Goal: Task Accomplishment & Management: Manage account settings

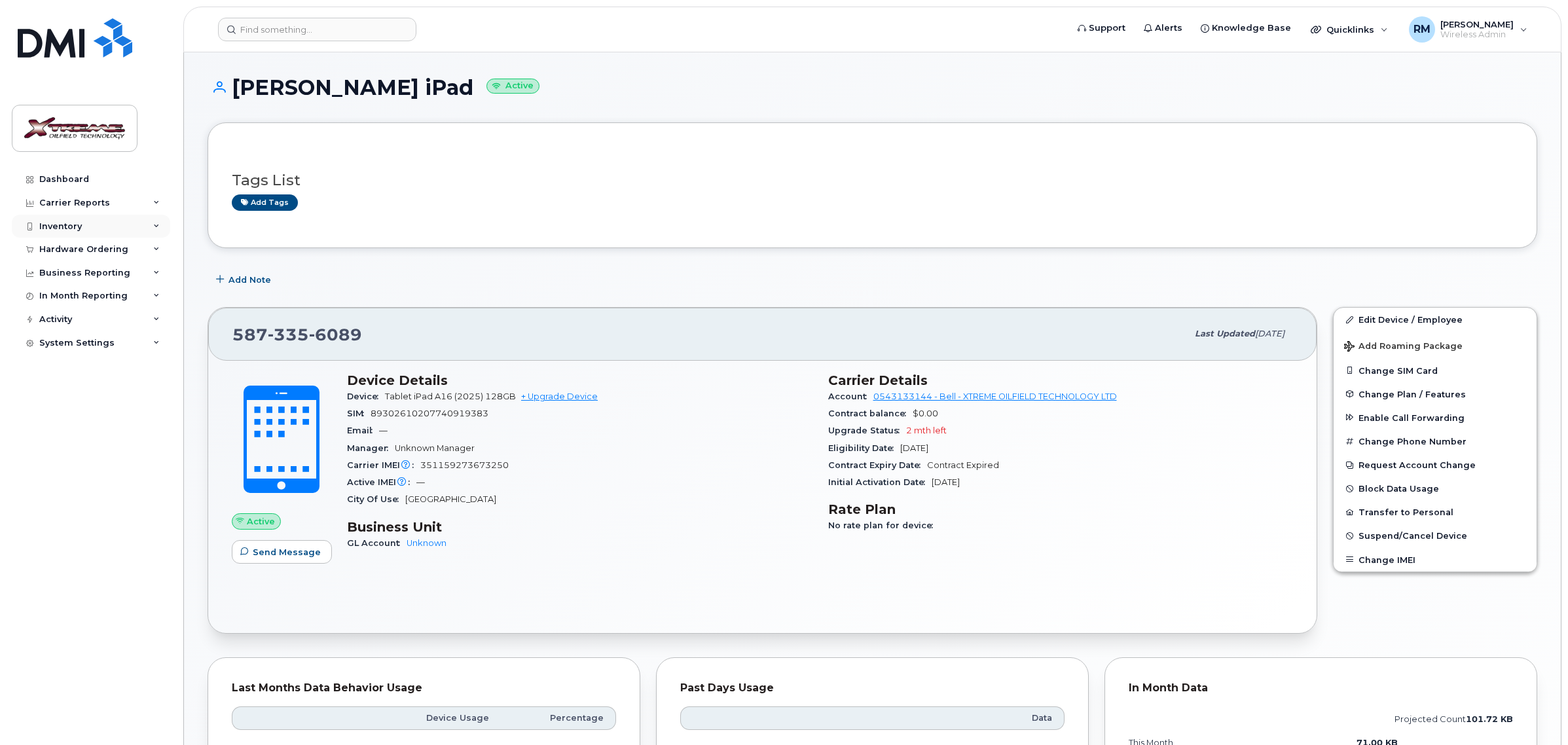
click at [67, 230] on div "Inventory" at bounding box center [60, 227] width 43 height 11
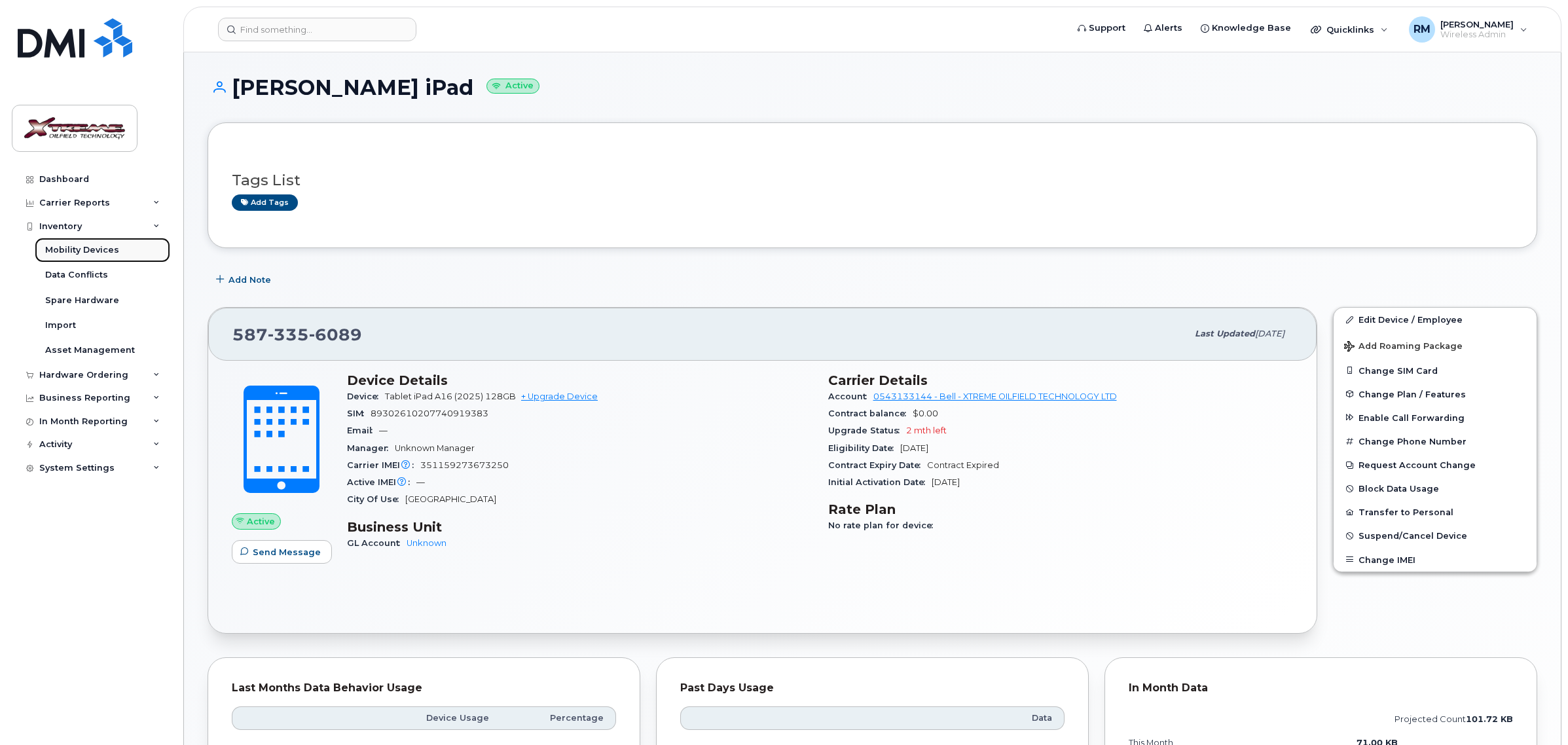
click at [70, 244] on link "Mobility Devices" at bounding box center [103, 250] width 135 height 25
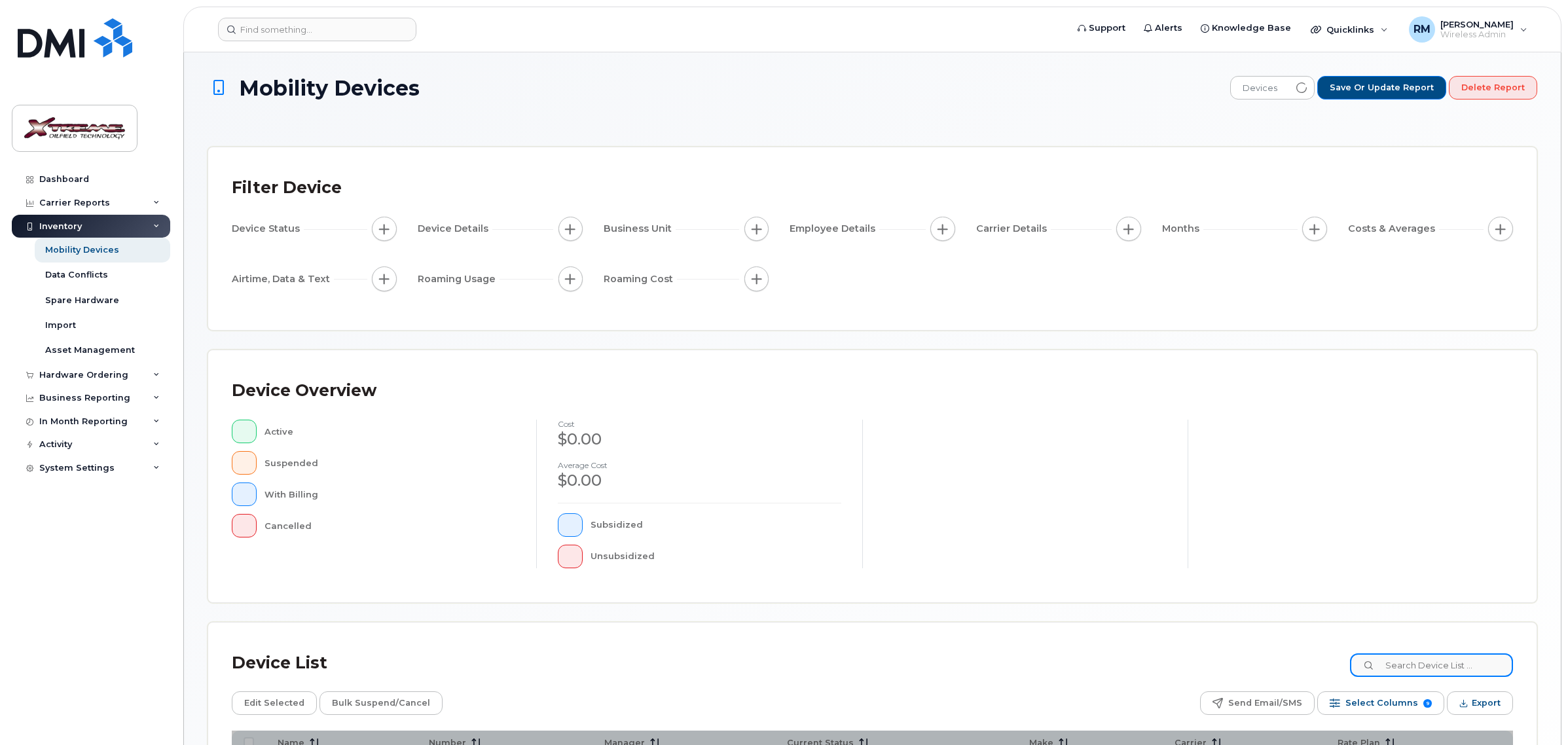
click at [1440, 672] on input at bounding box center [1431, 666] width 163 height 23
type input "6154"
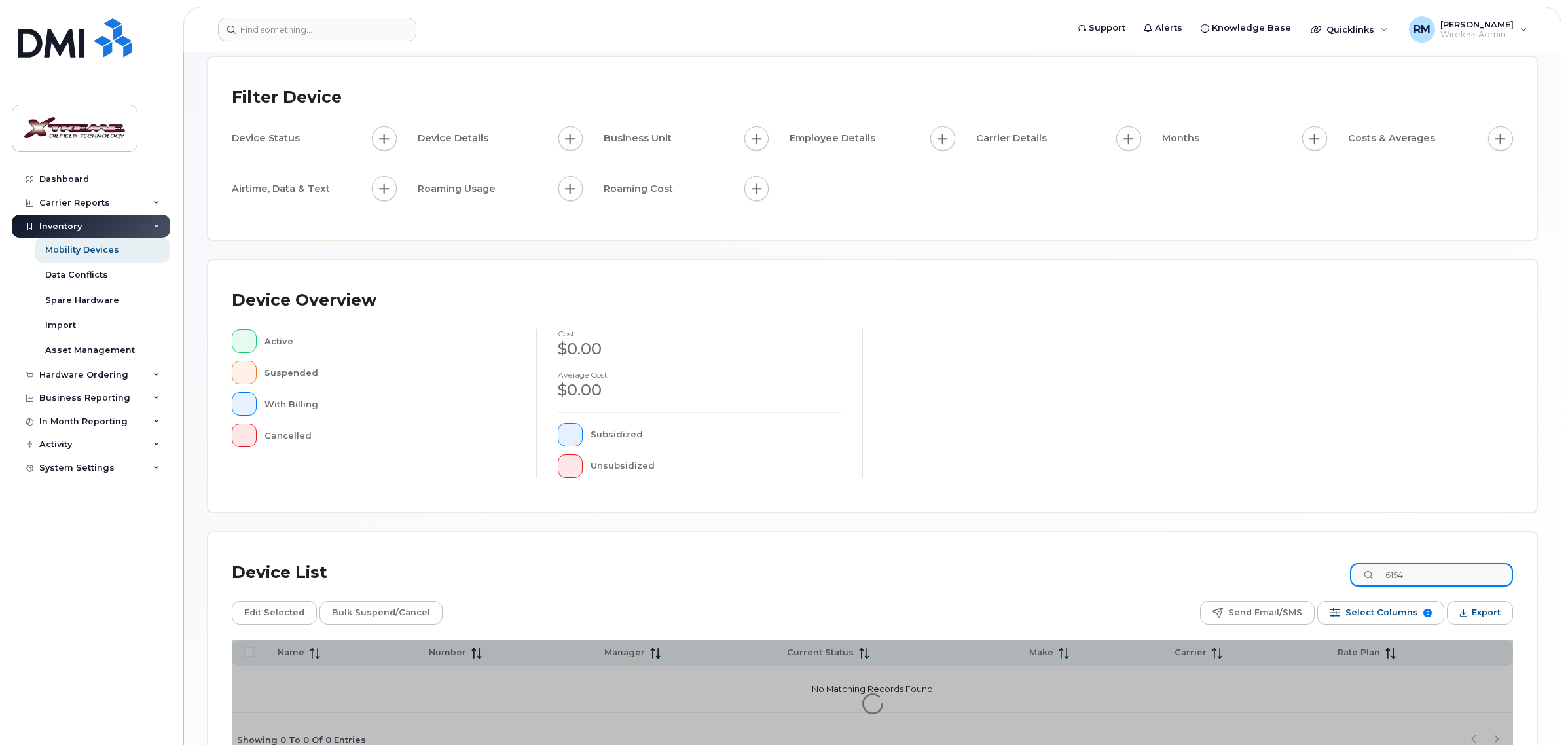
scroll to position [179, 0]
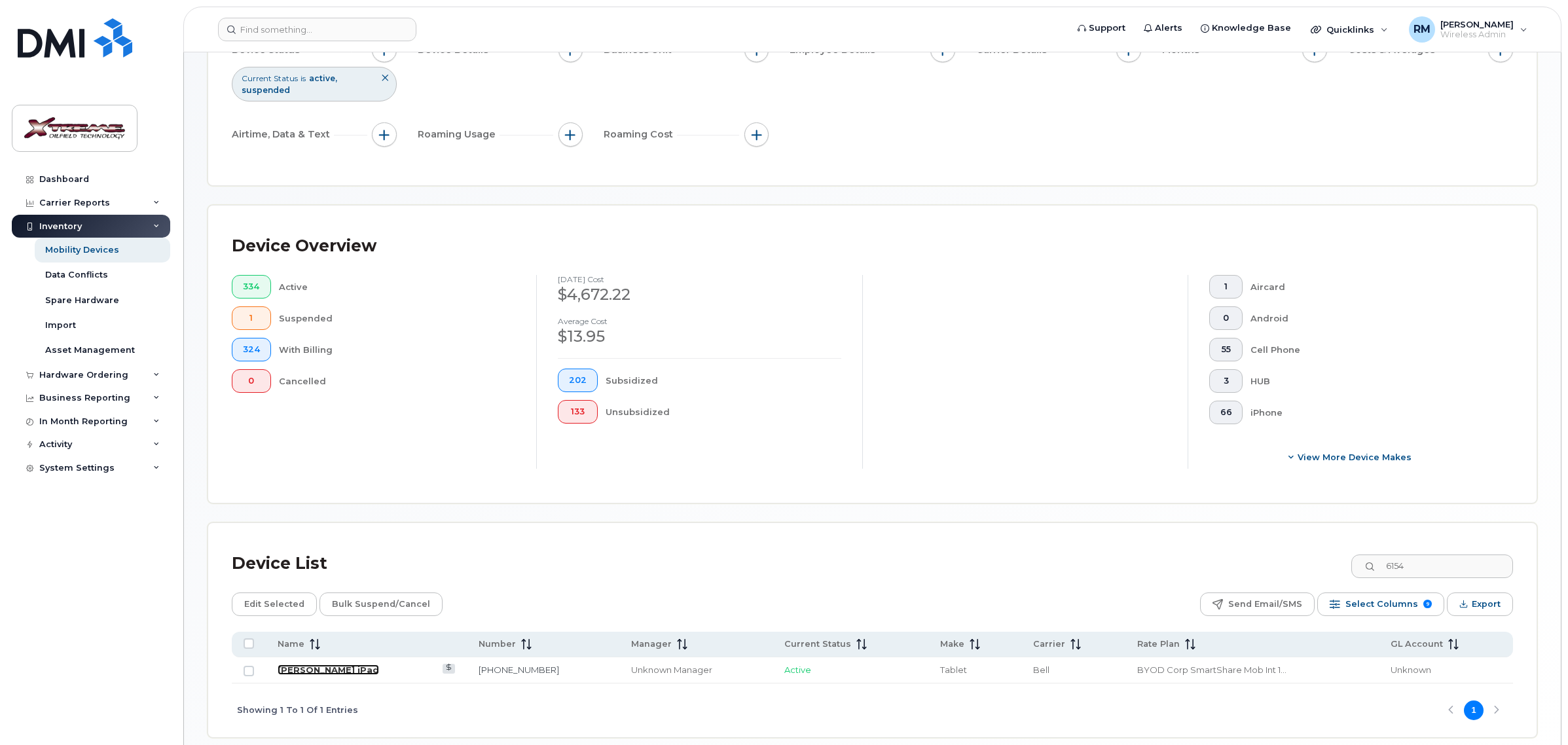
click at [295, 671] on link "[PERSON_NAME] iPad" at bounding box center [328, 670] width 101 height 11
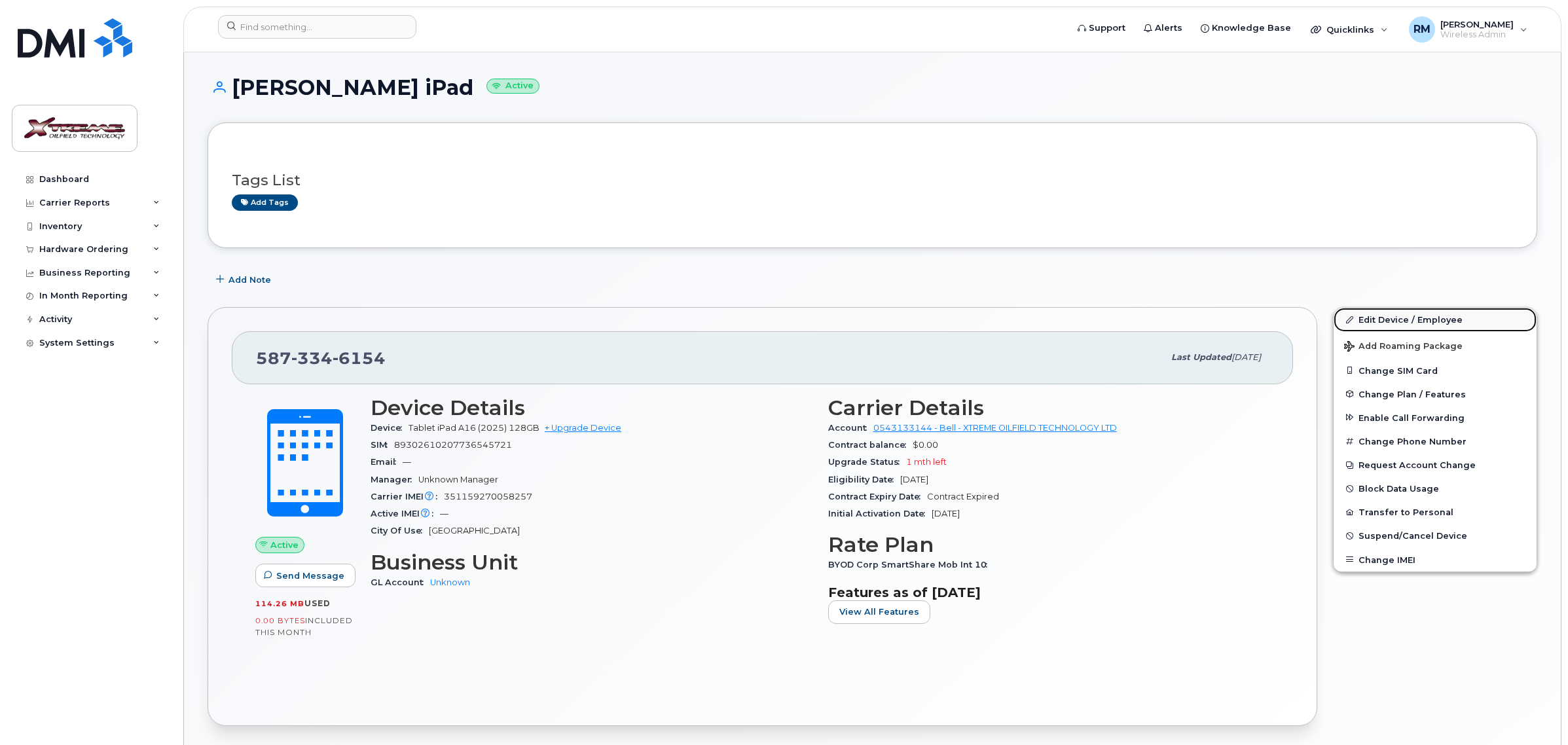
click at [1411, 319] on link "Edit Device / Employee" at bounding box center [1435, 319] width 203 height 23
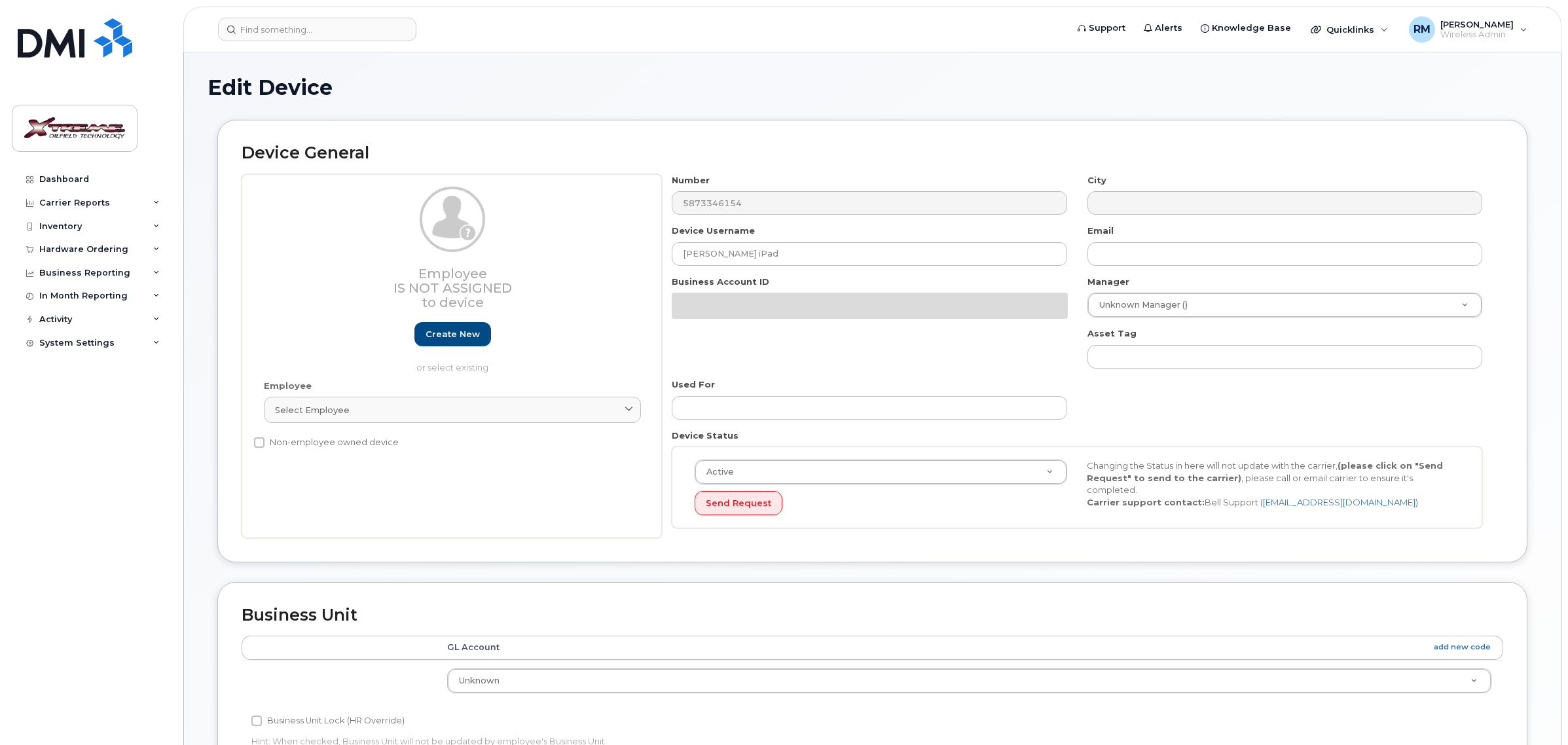
select select "4343095"
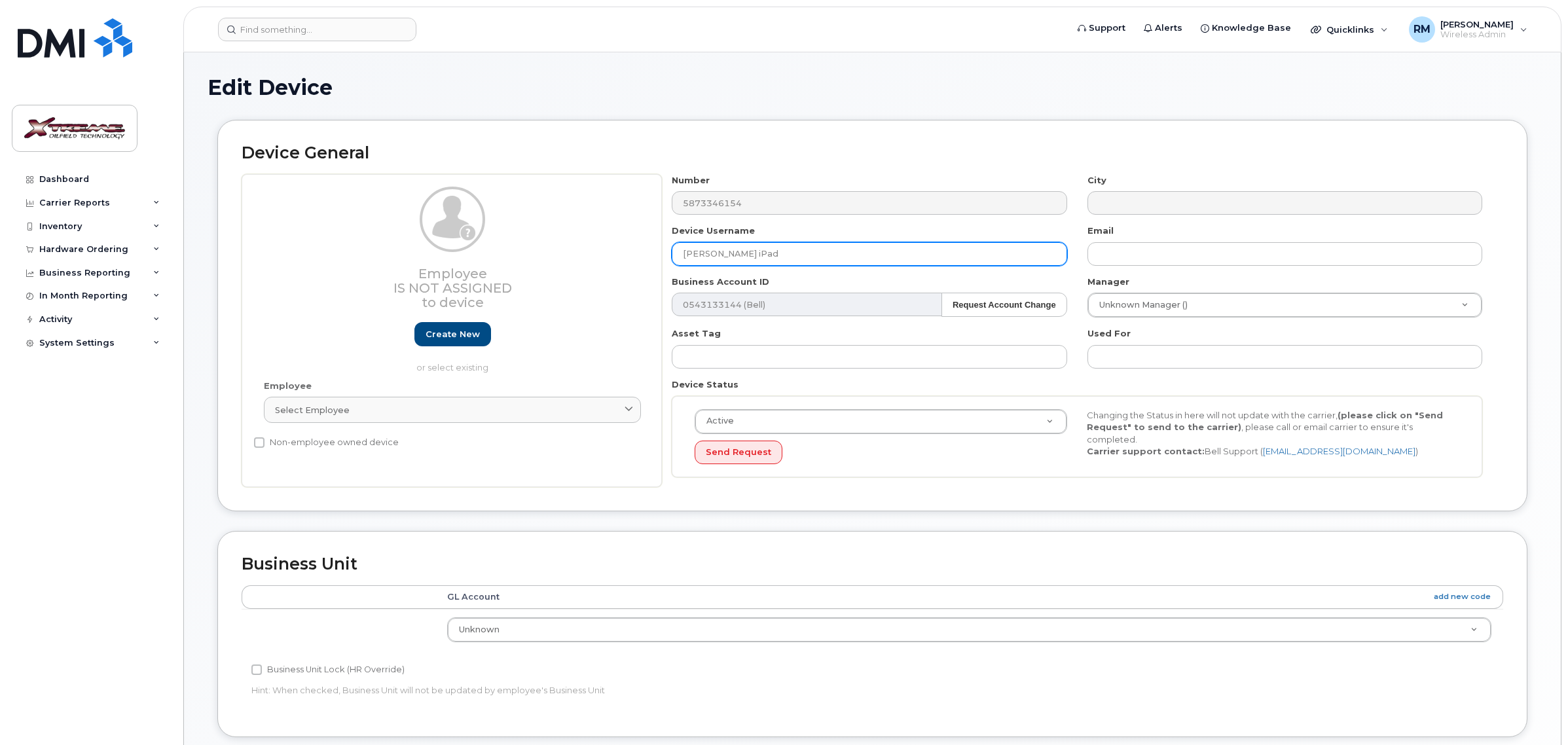
drag, startPoint x: 810, startPoint y: 258, endPoint x: 364, endPoint y: 234, distance: 446.6
click at [369, 234] on div "Employee Is not assigned to device Create new or select existing Employee Selec…" at bounding box center [873, 330] width 1262 height 314
type input "Open iPad"
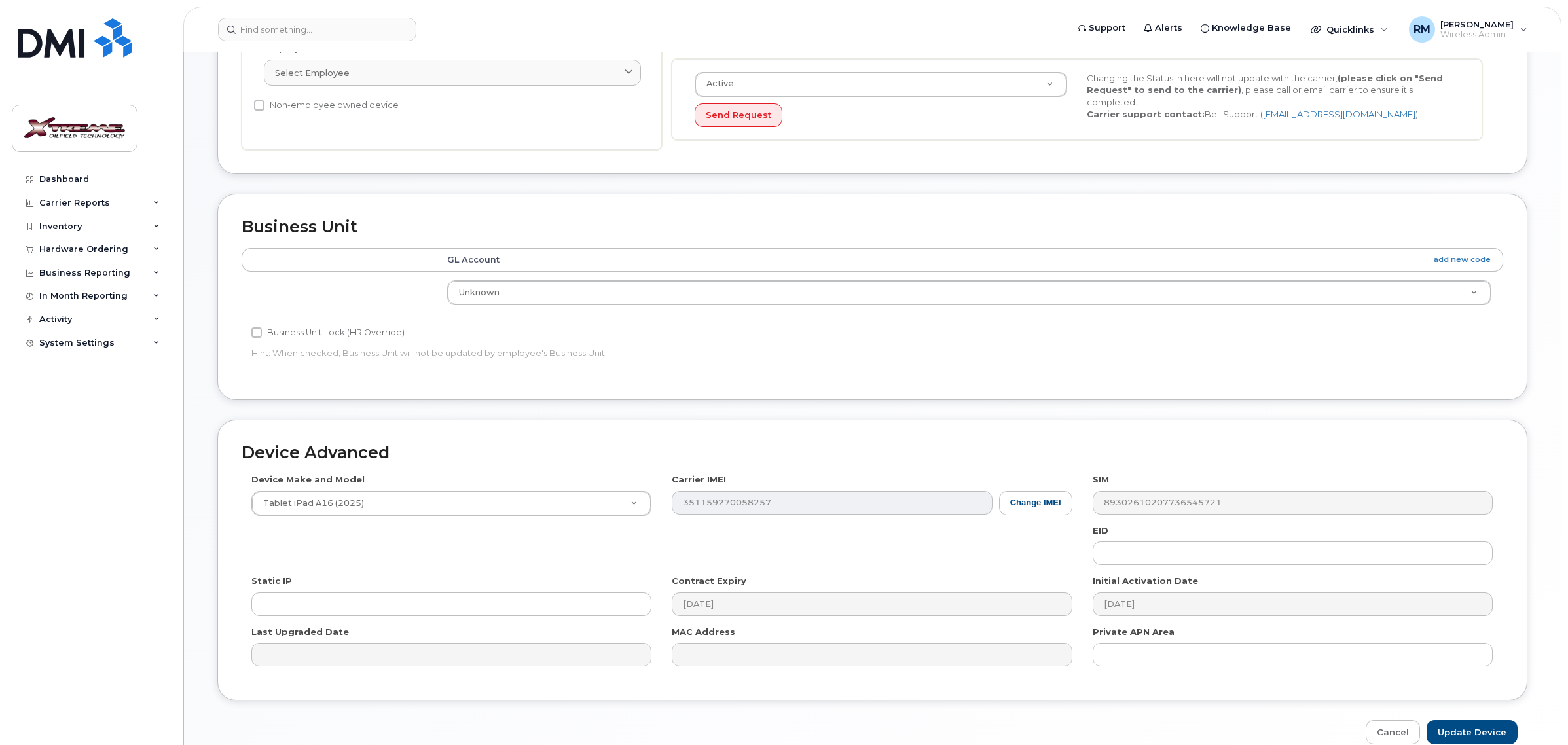
scroll to position [405, 0]
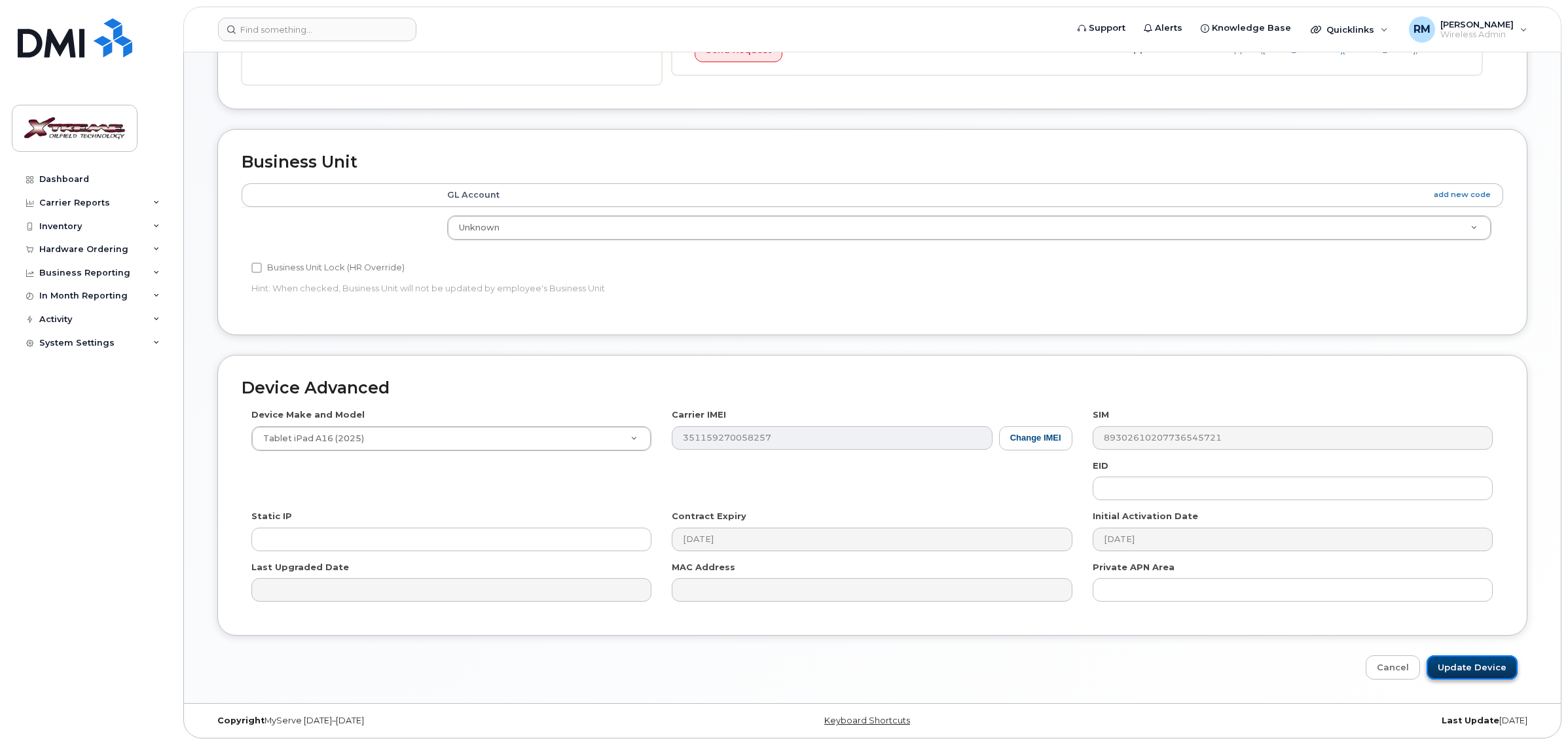
click at [1453, 669] on input "Update Device" at bounding box center [1472, 667] width 91 height 24
type input "Saving..."
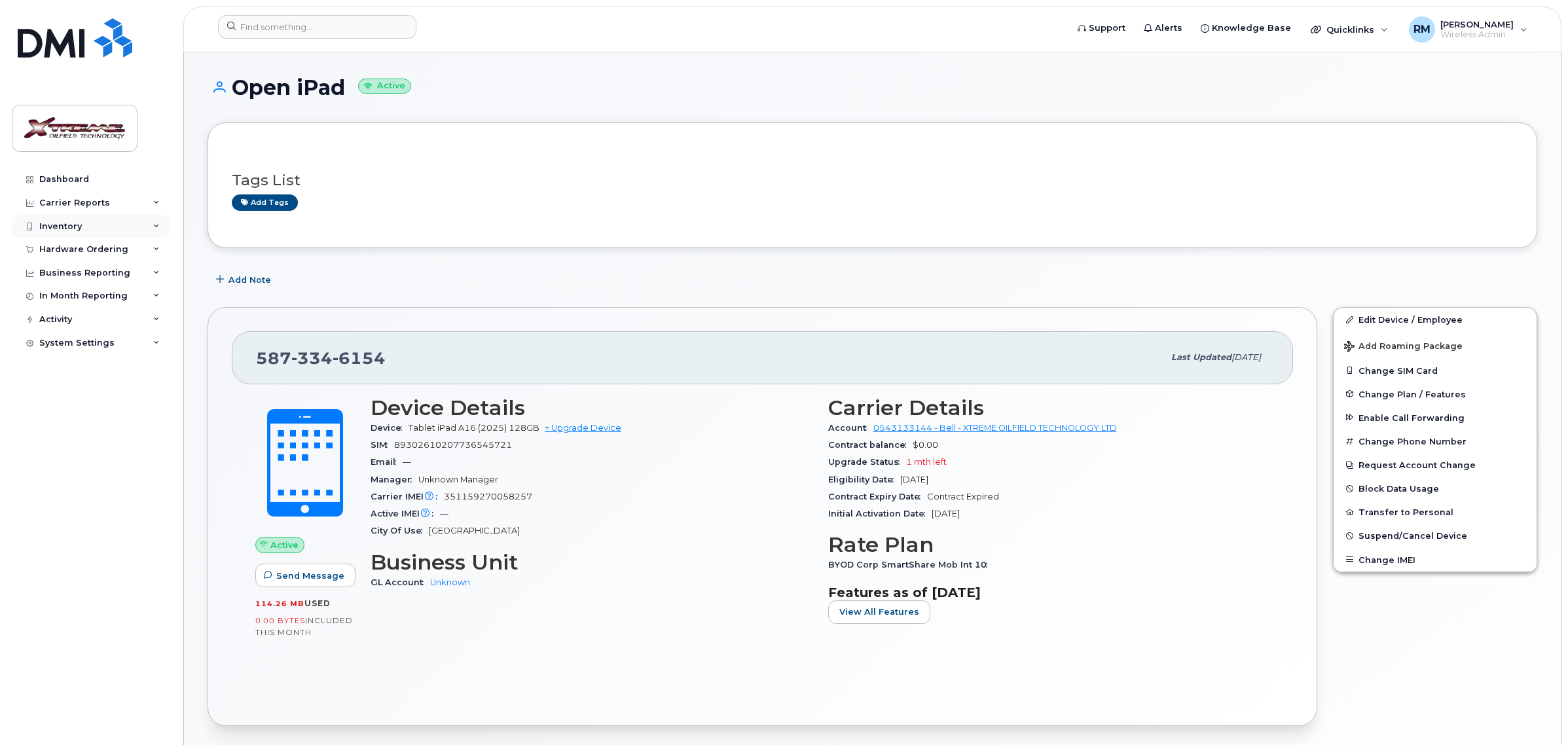
click at [70, 227] on div "Inventory" at bounding box center [60, 227] width 43 height 11
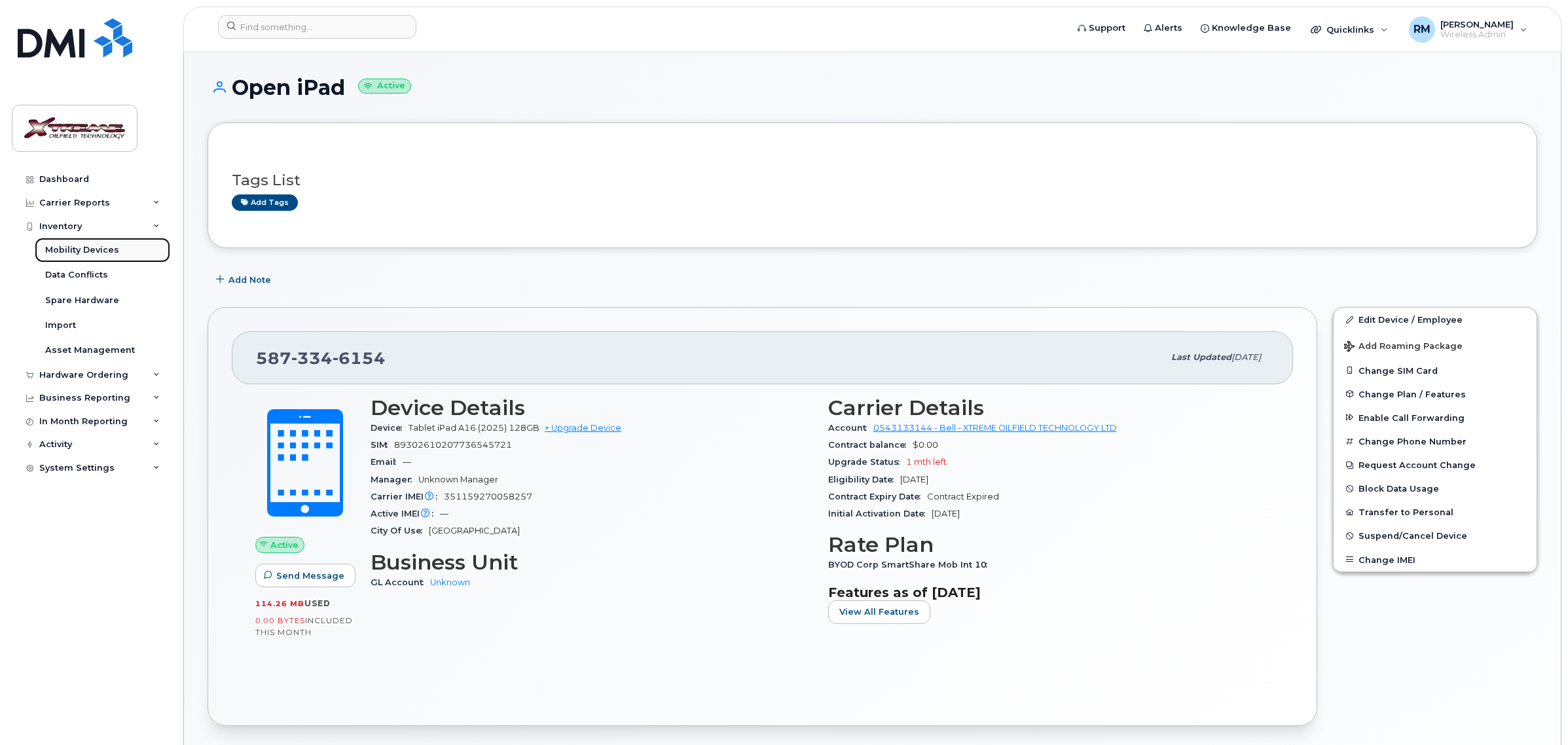
click at [77, 243] on link "Mobility Devices" at bounding box center [103, 250] width 135 height 25
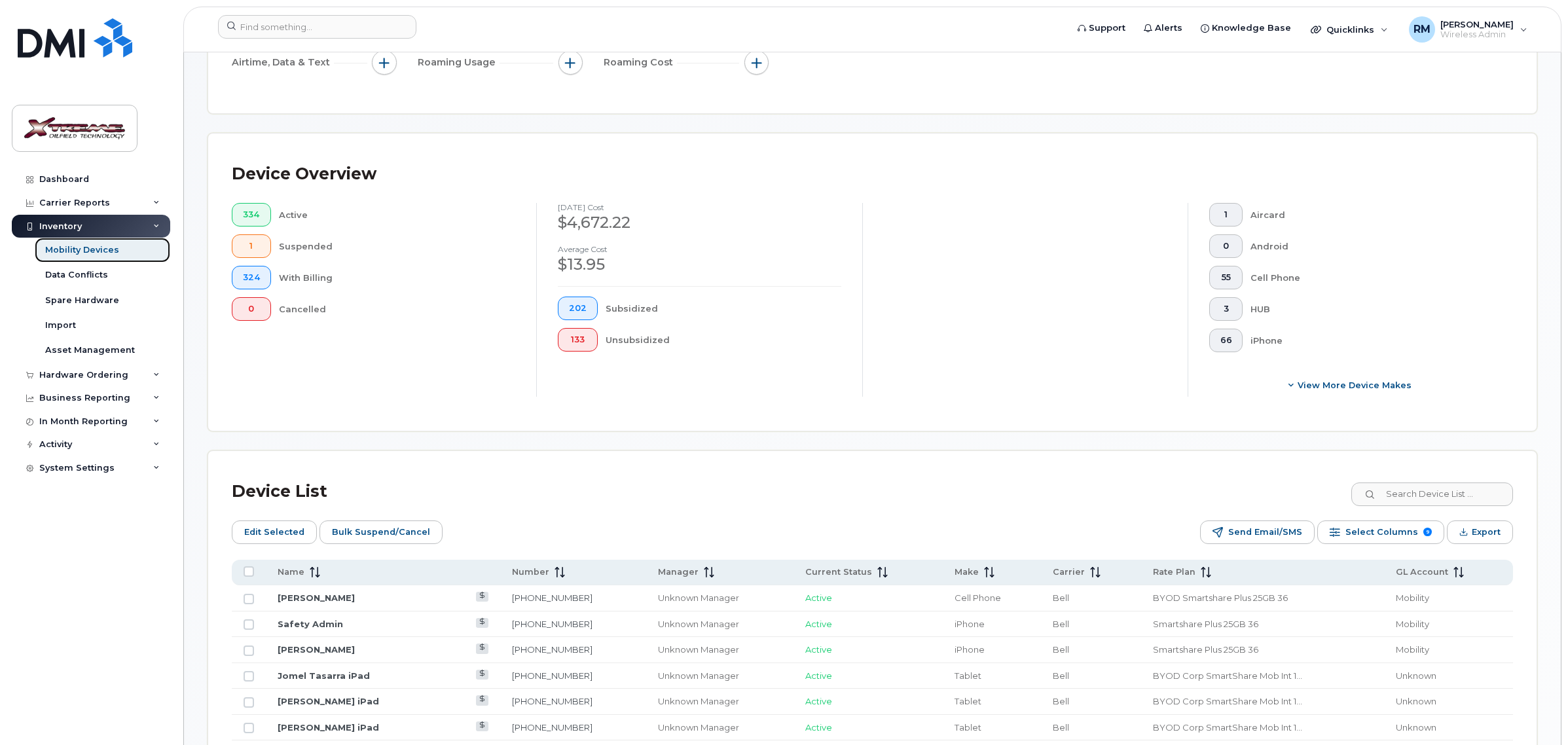
scroll to position [573, 0]
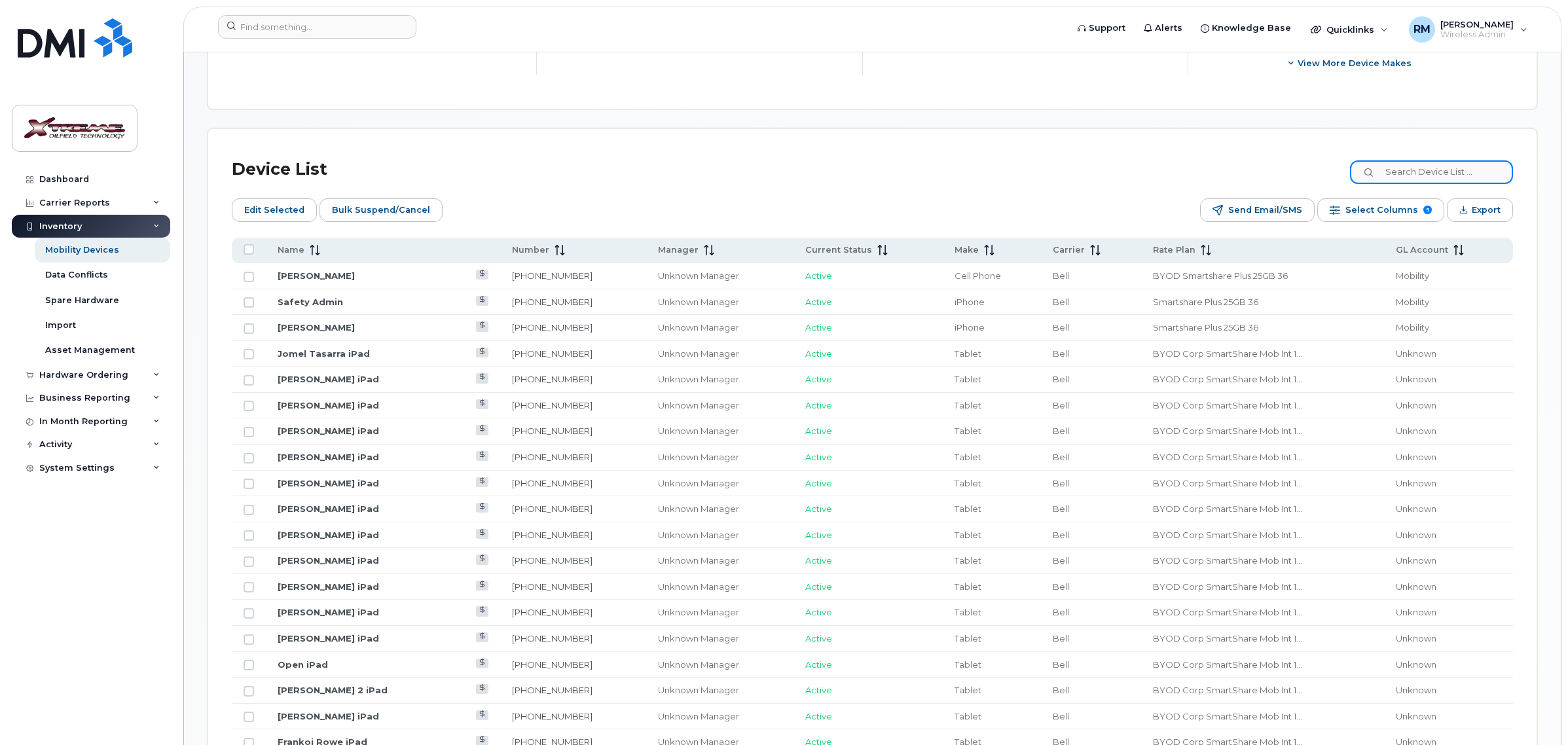
click at [1415, 180] on input at bounding box center [1431, 172] width 163 height 23
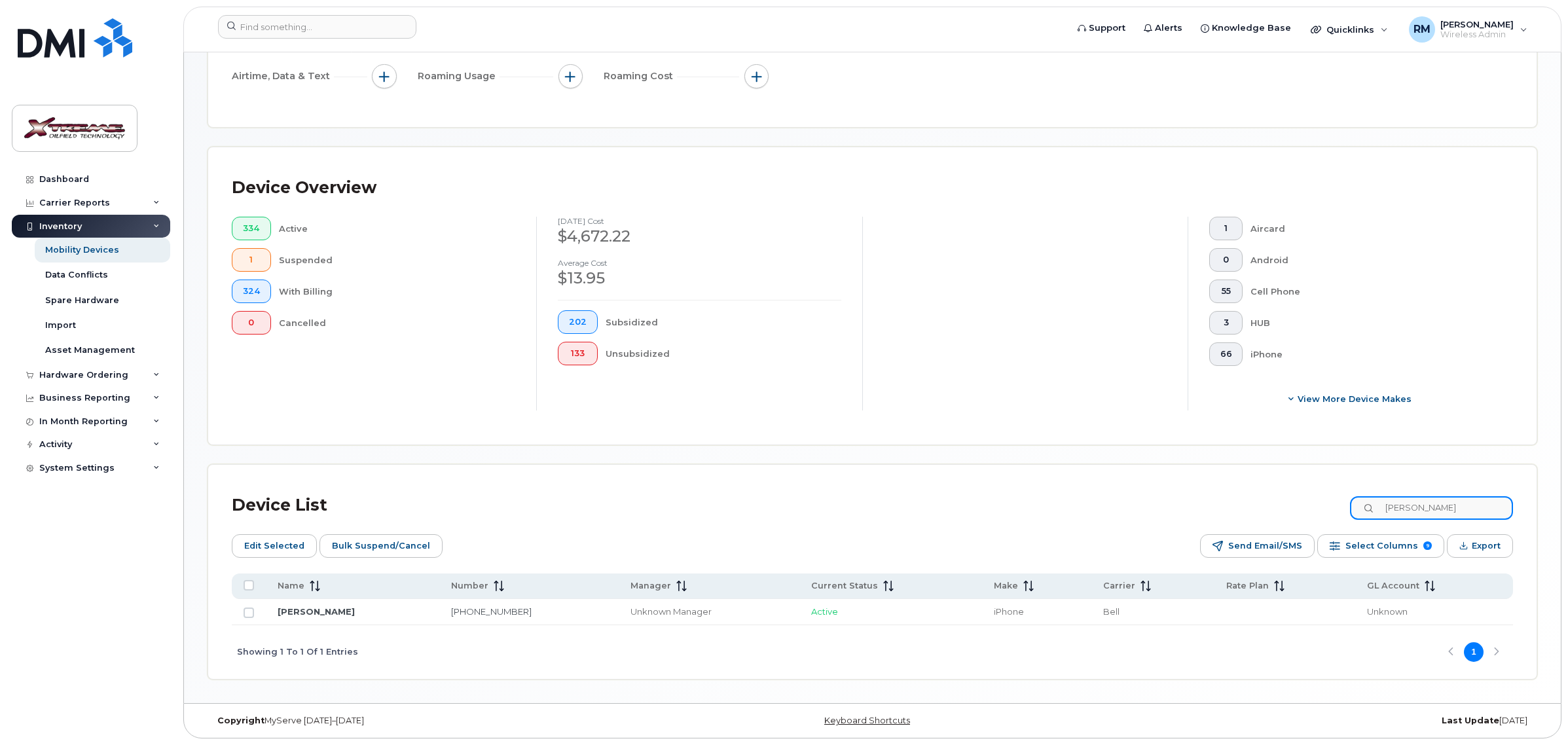
scroll to position [237, 0]
click at [1357, 513] on div "Device List wilbert" at bounding box center [872, 505] width 1281 height 34
type input "c"
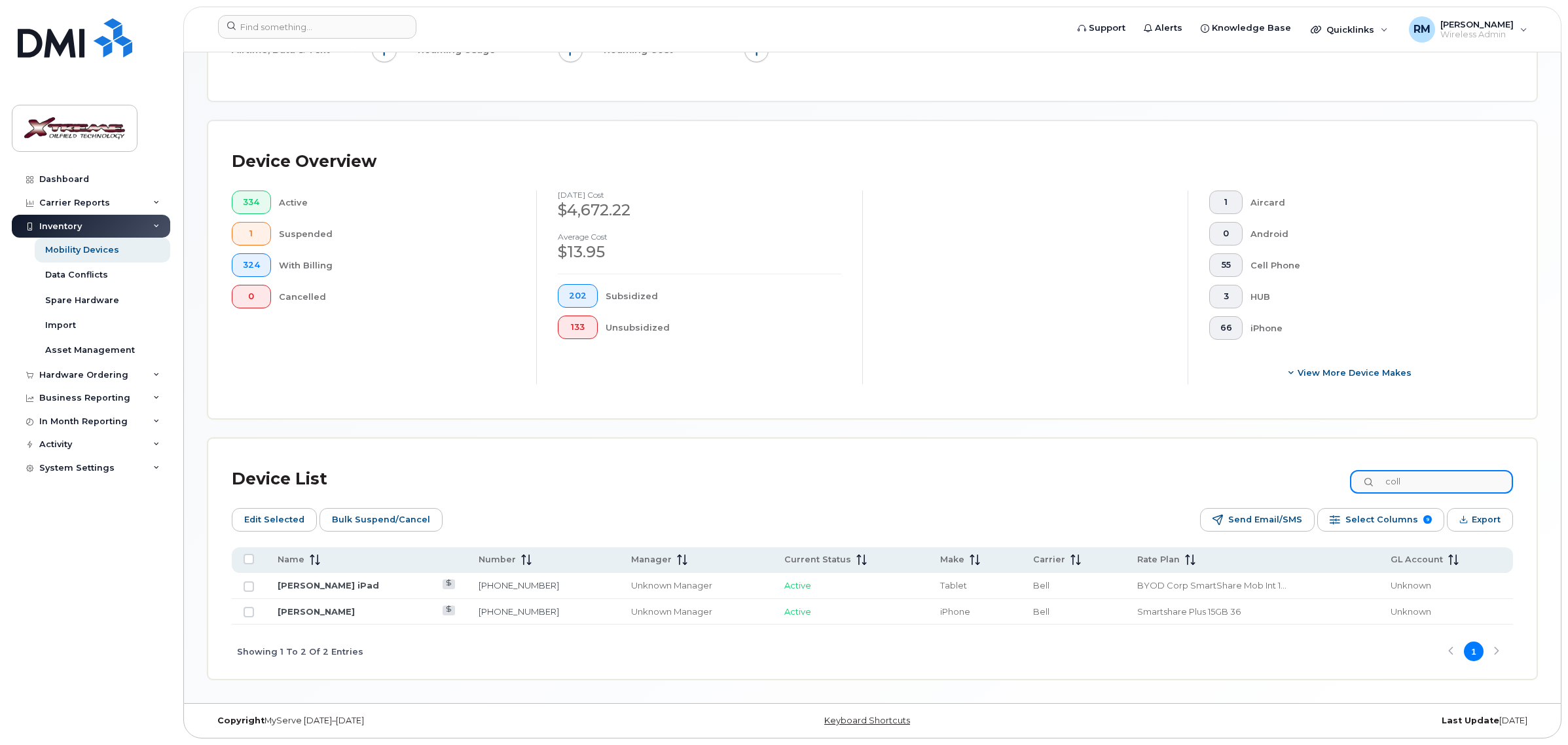
scroll to position [264, 0]
type input "coll"
click at [350, 581] on link "[PERSON_NAME] iPad" at bounding box center [328, 585] width 101 height 11
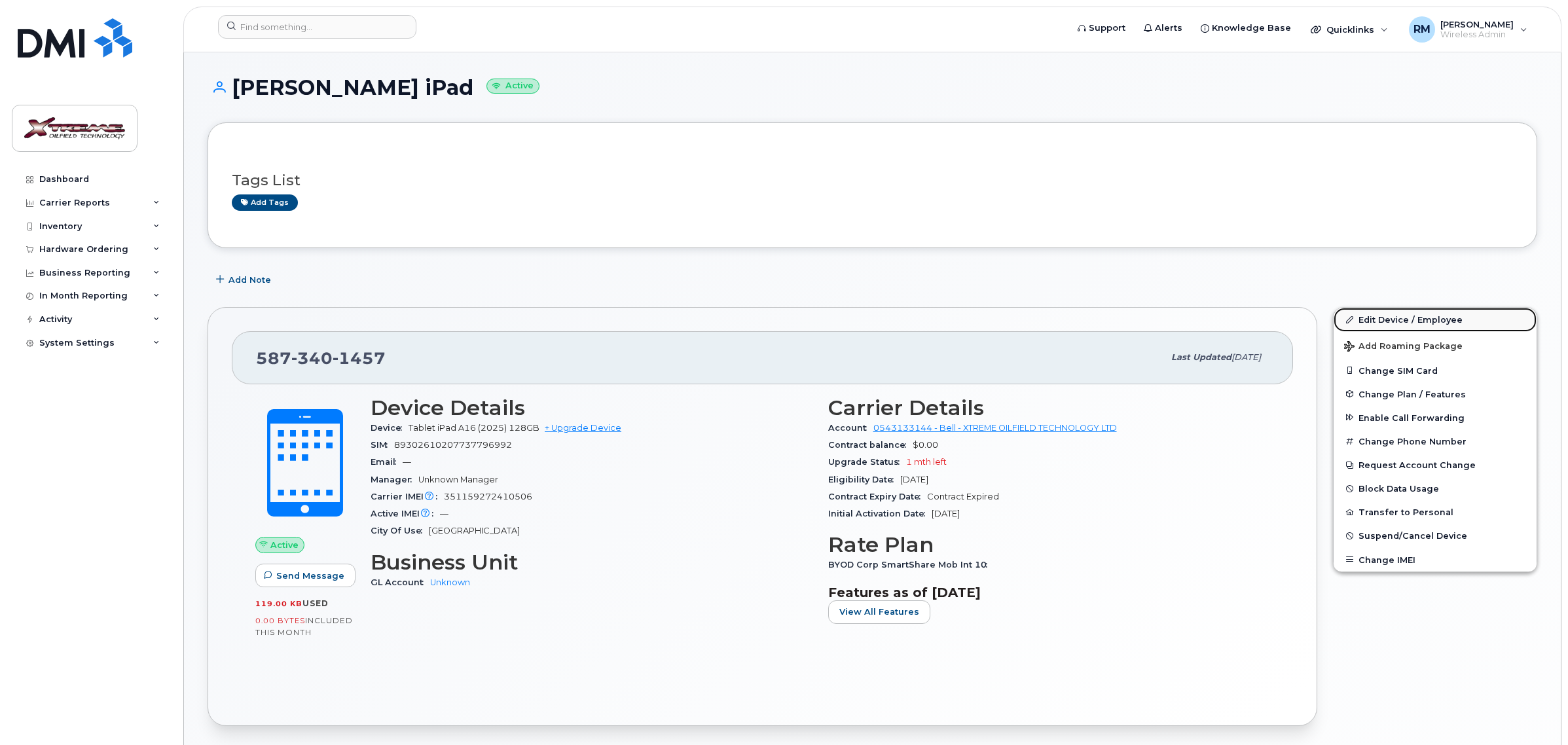
click at [1410, 316] on link "Edit Device / Employee" at bounding box center [1435, 319] width 203 height 23
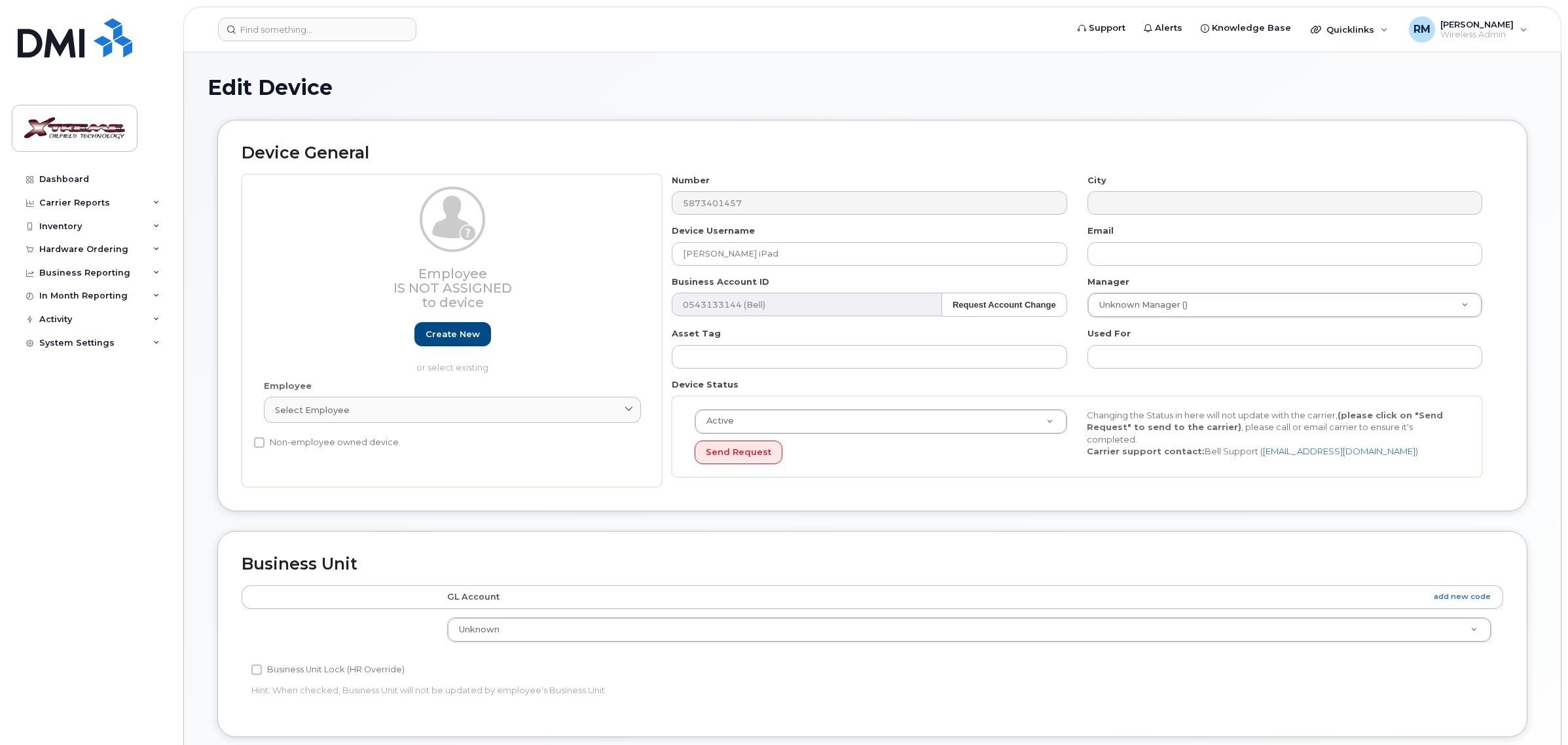
select select "4343095"
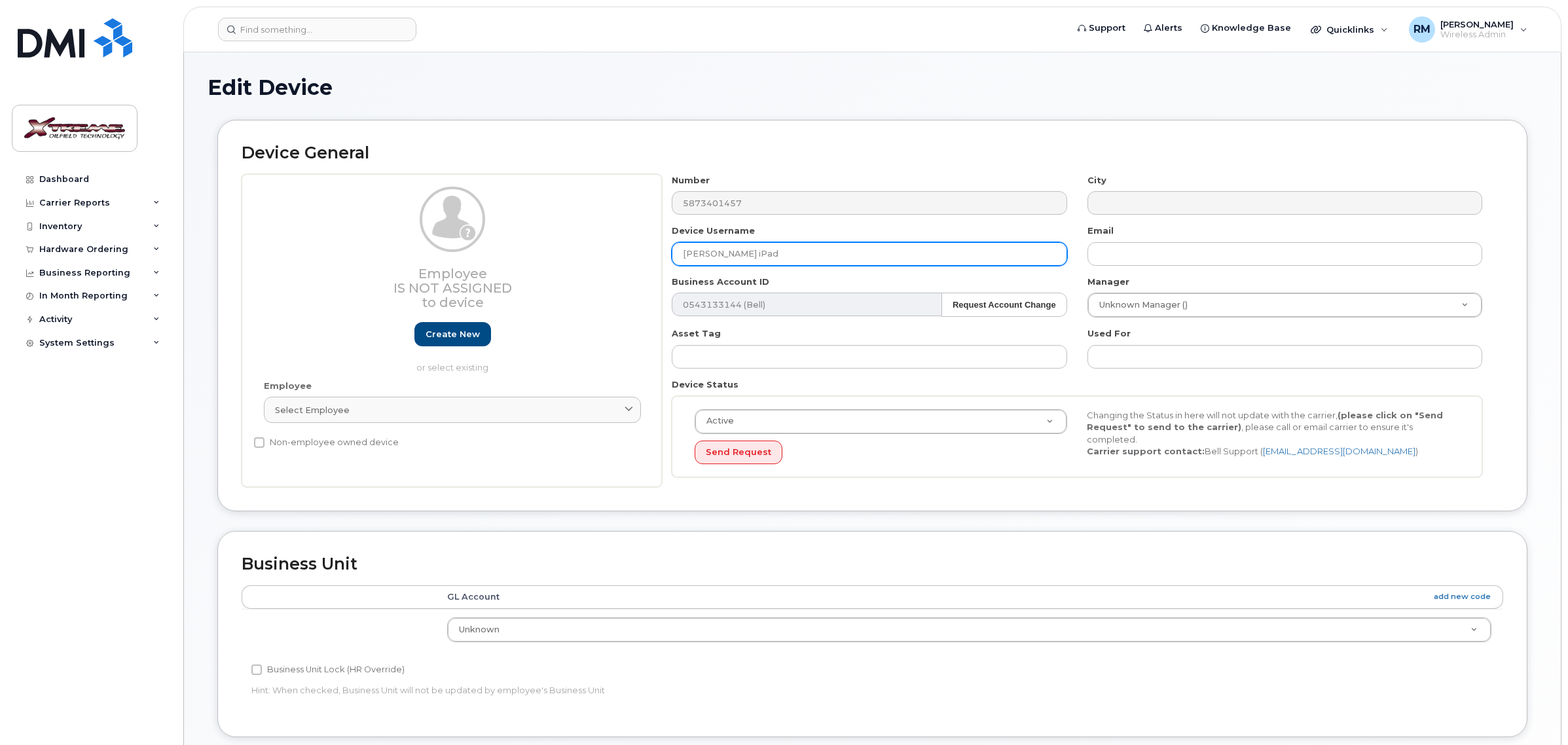
drag, startPoint x: 802, startPoint y: 263, endPoint x: 283, endPoint y: 251, distance: 519.1
click at [283, 251] on div "Employee Is not assigned to device Create new or select existing Employee Selec…" at bounding box center [873, 330] width 1262 height 314
type input "[PERSON_NAME] iPad"
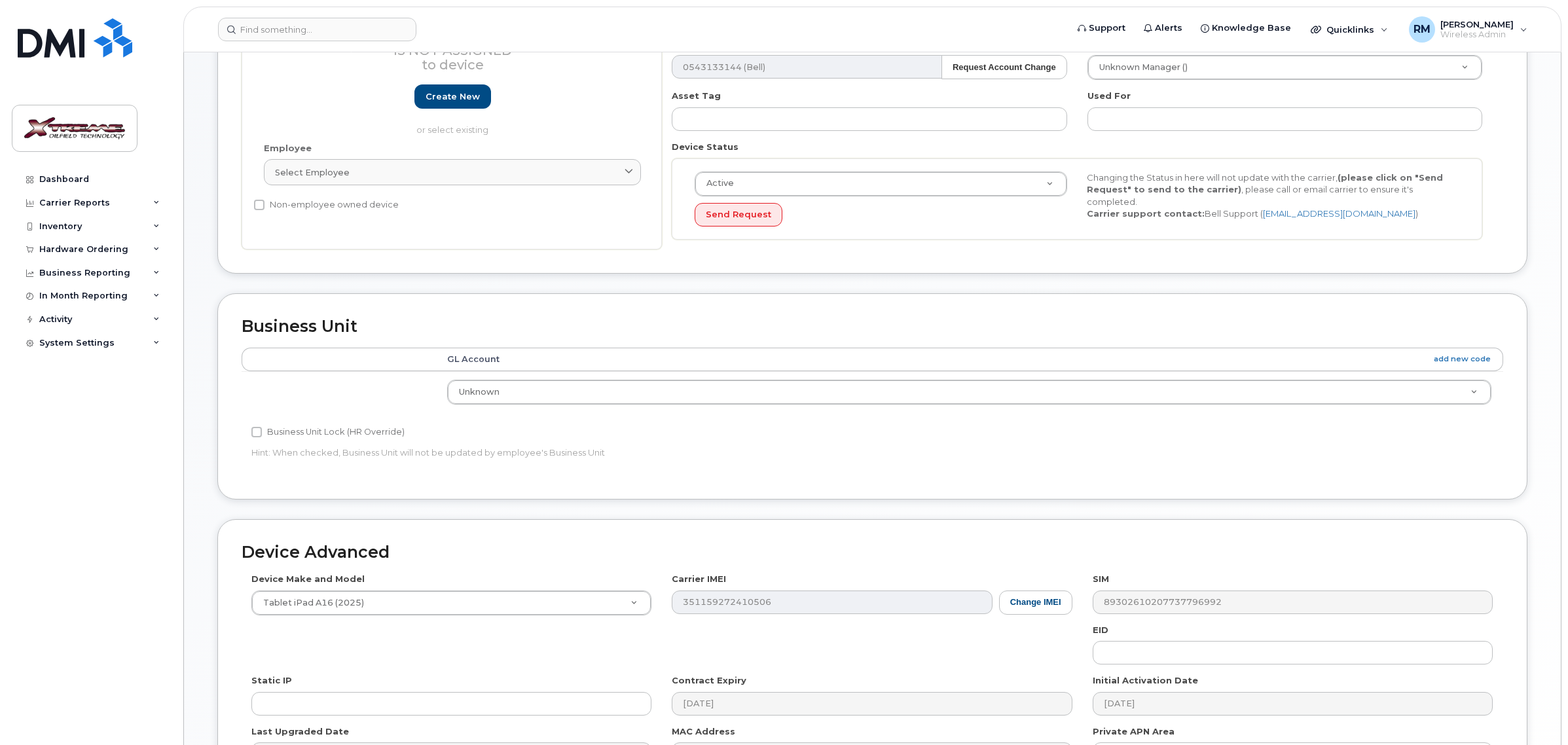
scroll to position [405, 0]
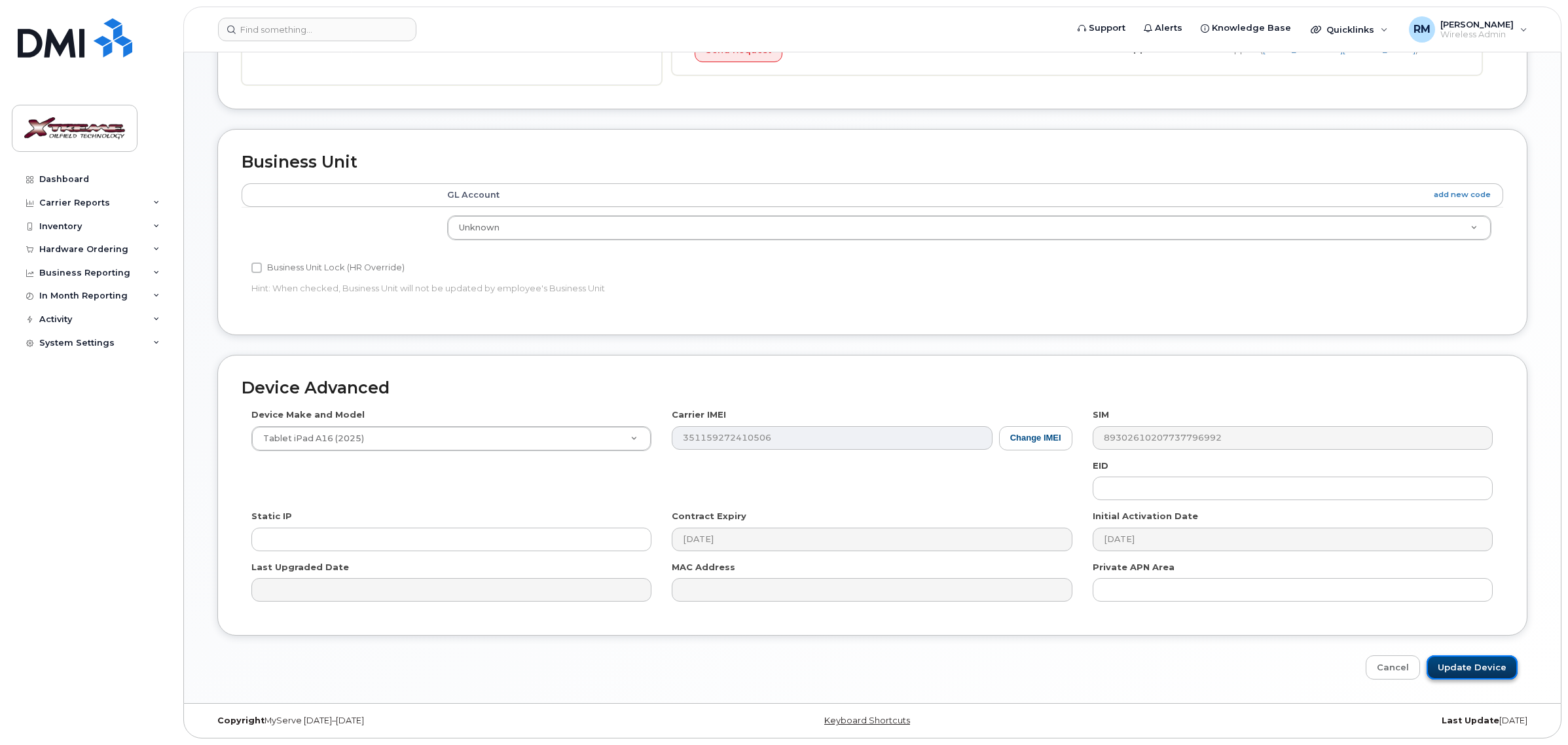
click at [1468, 666] on input "Update Device" at bounding box center [1472, 667] width 91 height 24
type input "Saving..."
